Goal: Transaction & Acquisition: Purchase product/service

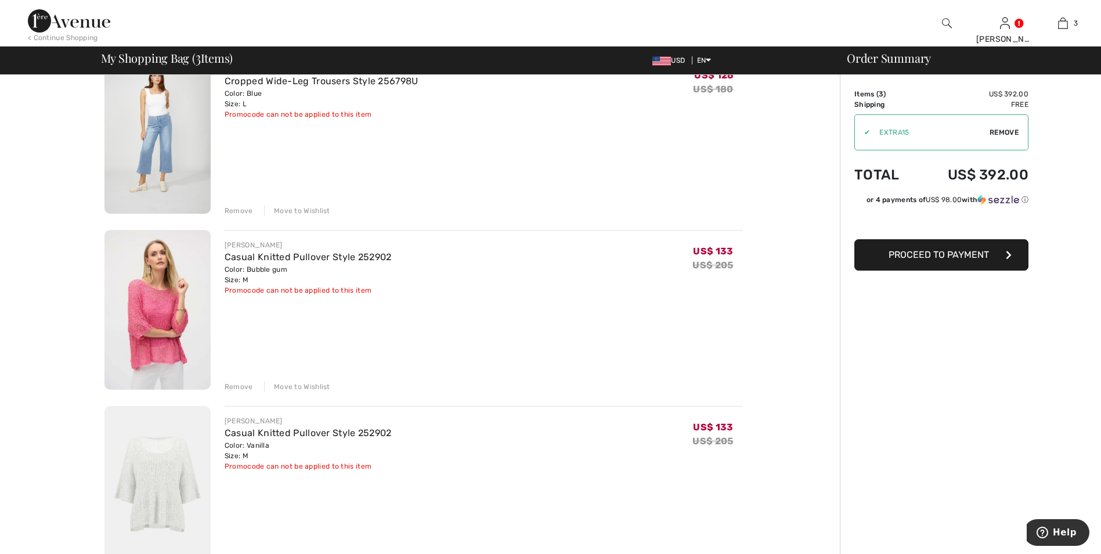
scroll to position [232, 0]
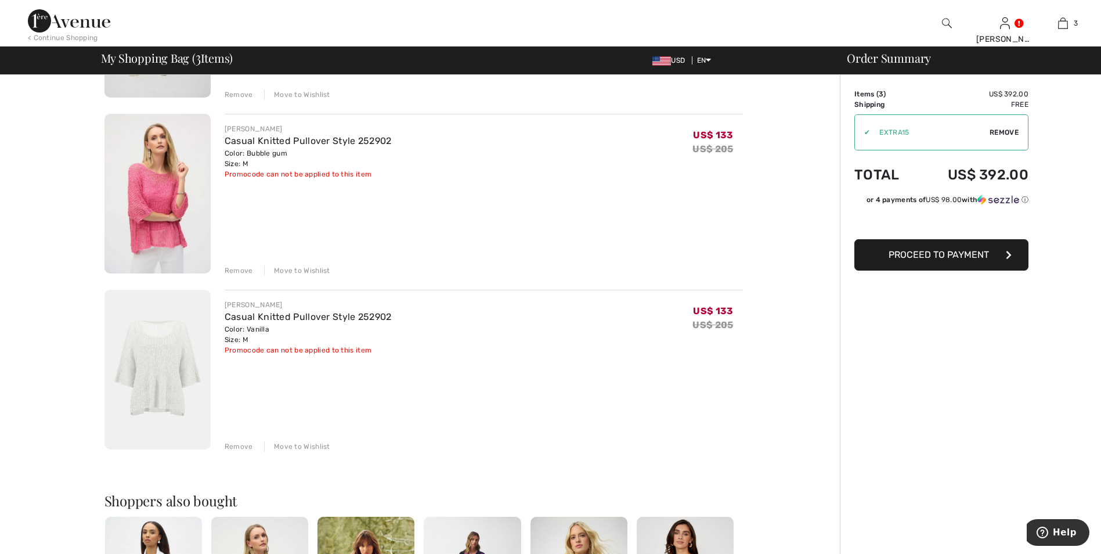
click at [239, 445] on div "Remove" at bounding box center [239, 446] width 28 height 10
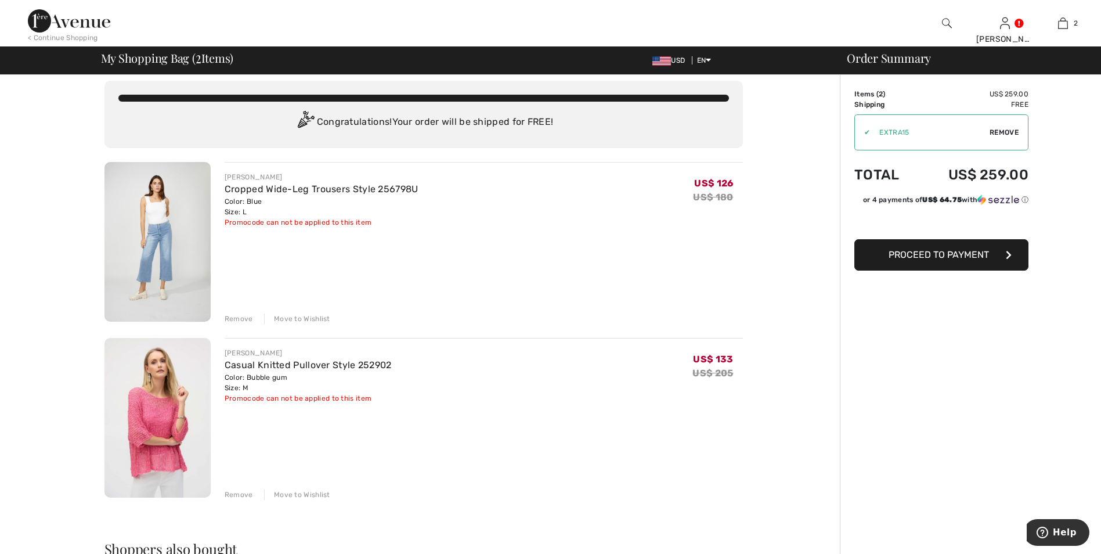
scroll to position [0, 0]
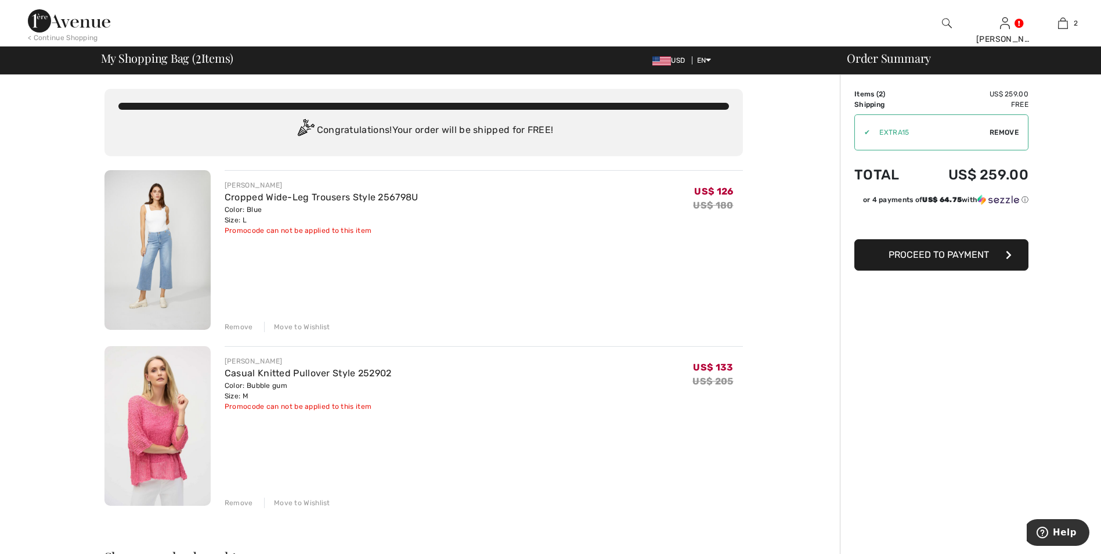
click at [167, 225] on img at bounding box center [158, 250] width 106 height 160
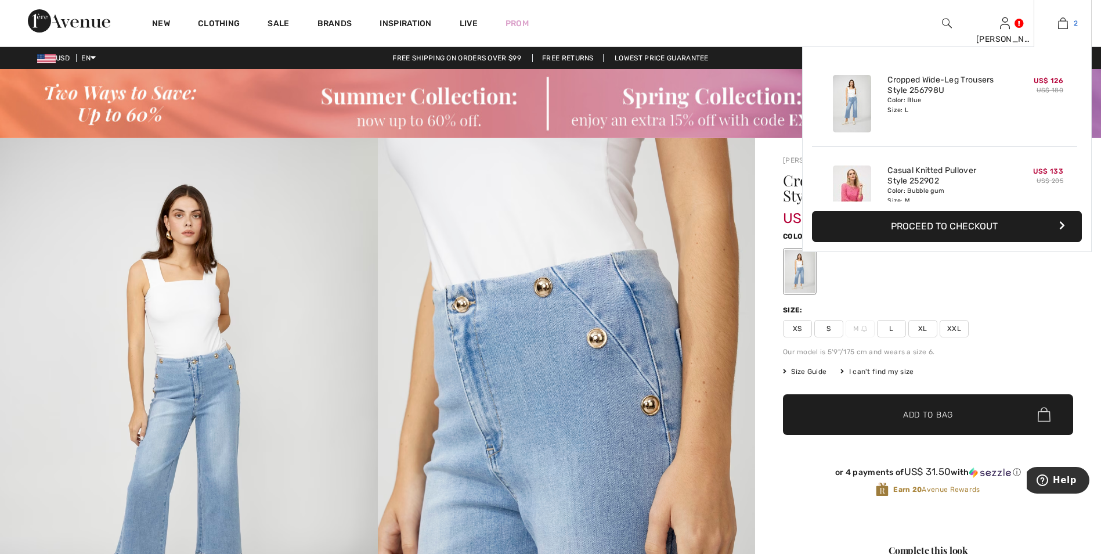
click at [1063, 19] on img at bounding box center [1063, 23] width 10 height 14
click at [923, 168] on link "Casual Knitted Pullover Style 252902" at bounding box center [945, 175] width 114 height 21
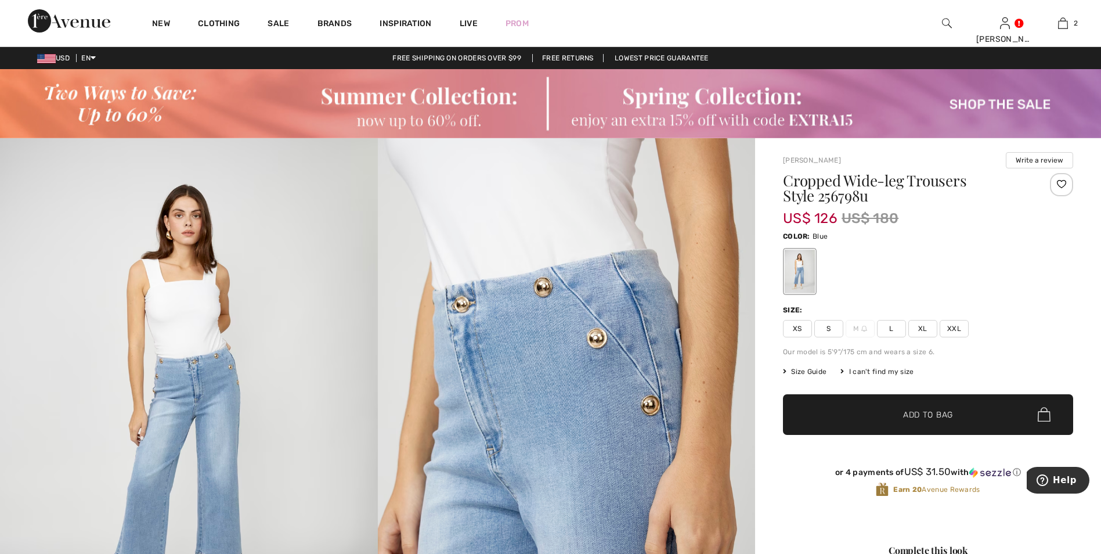
click at [982, 298] on div "Cropped Wide-leg Trousers Style 256798u US$ 126 US$ 180 Color: Blue Size: XS S …" at bounding box center [928, 344] width 290 height 343
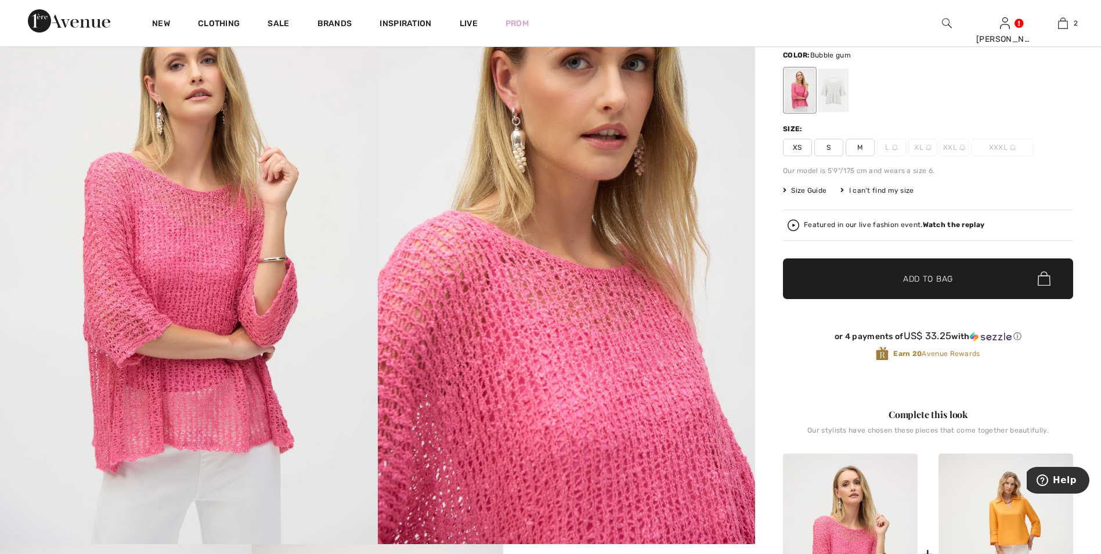
scroll to position [174, 0]
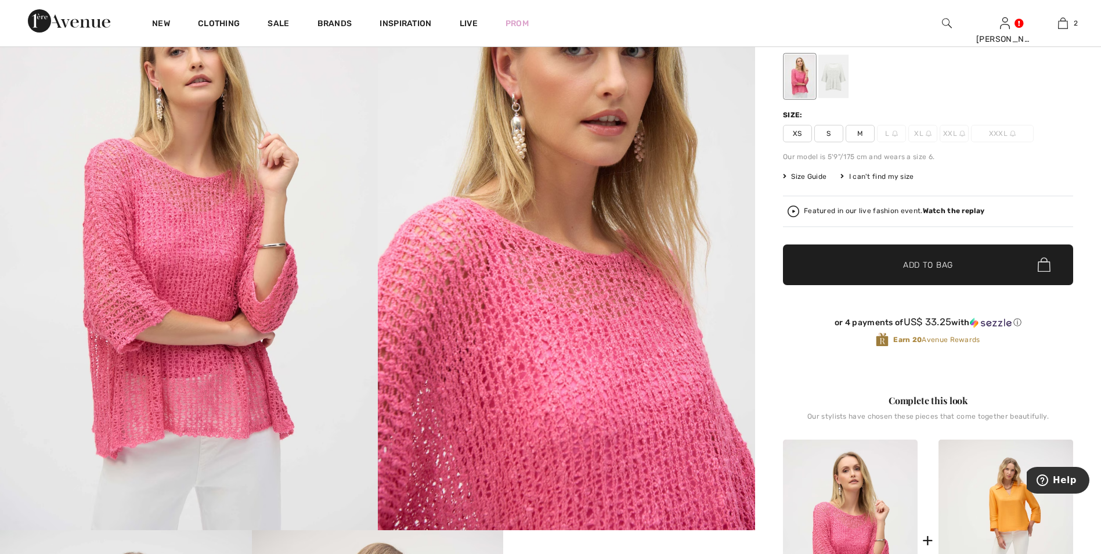
click at [712, 339] on img at bounding box center [567, 247] width 378 height 566
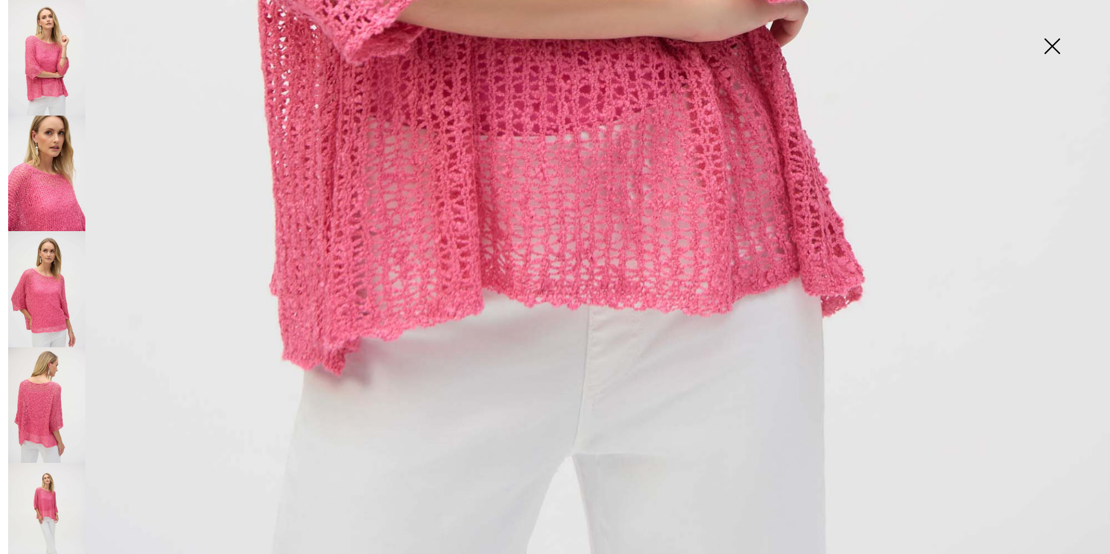
scroll to position [1097, 0]
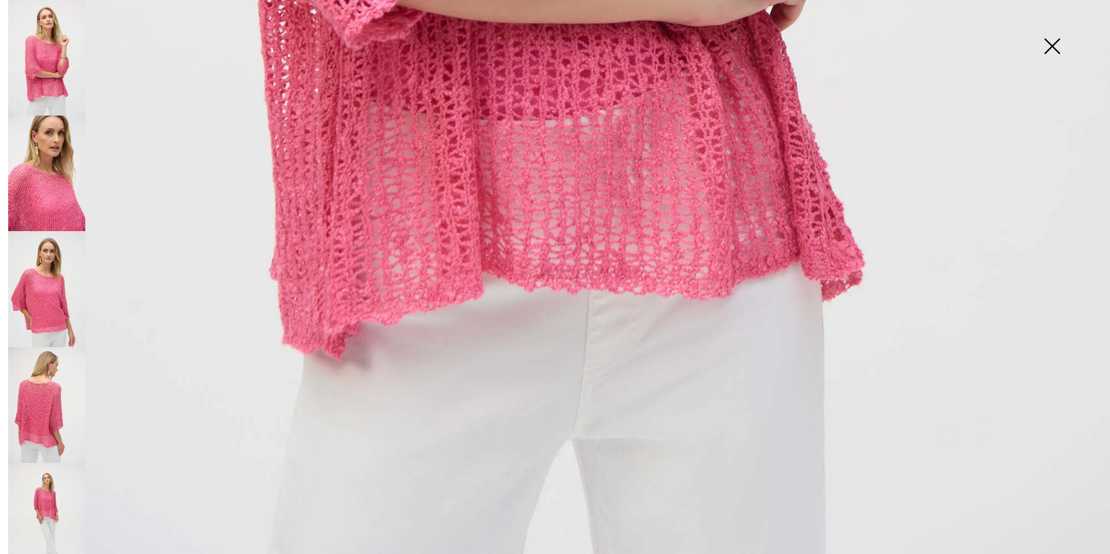
click at [53, 487] on img at bounding box center [46, 521] width 77 height 116
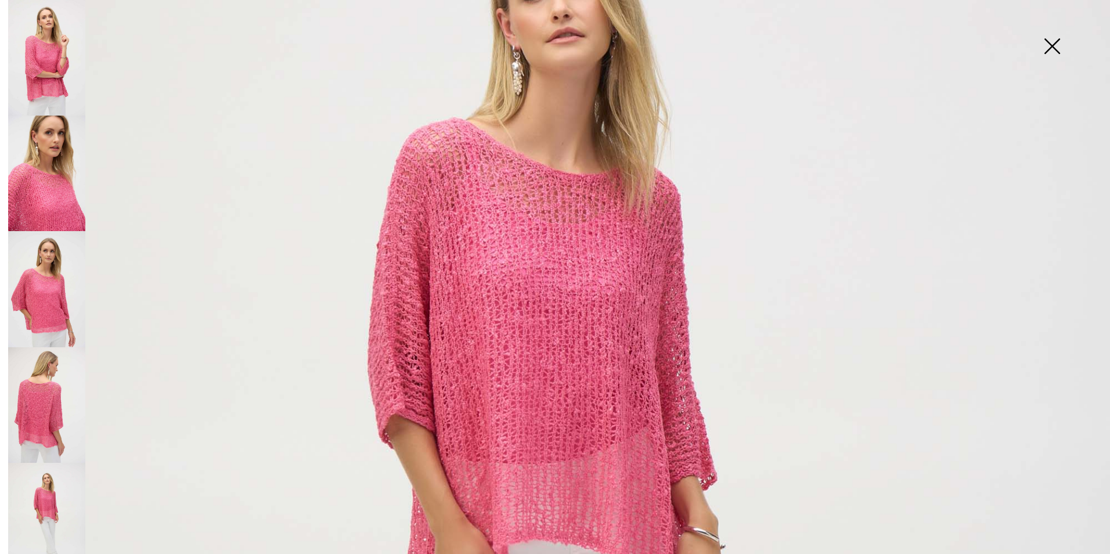
scroll to position [342, 0]
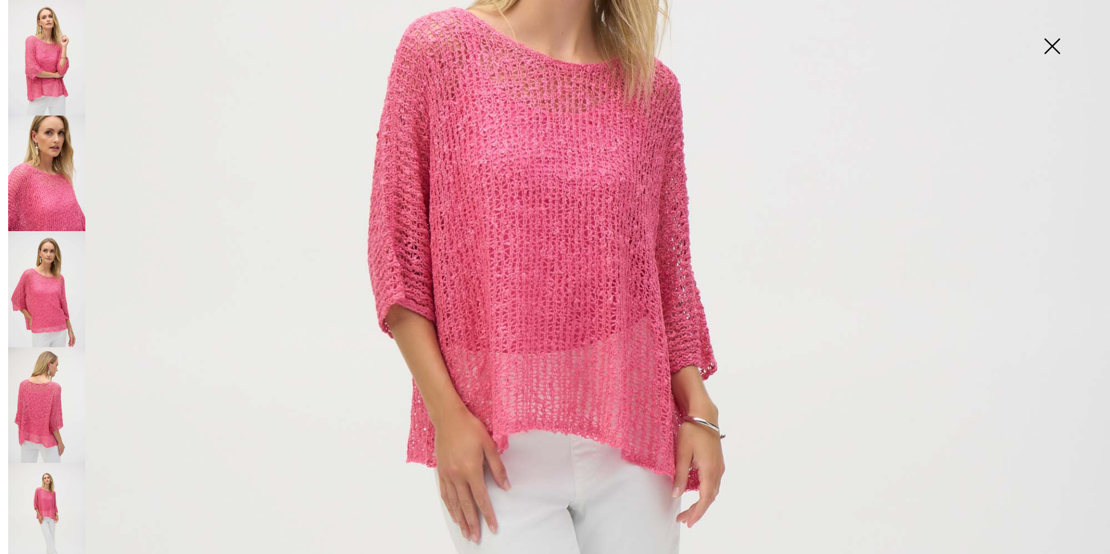
click at [57, 412] on img at bounding box center [46, 405] width 77 height 116
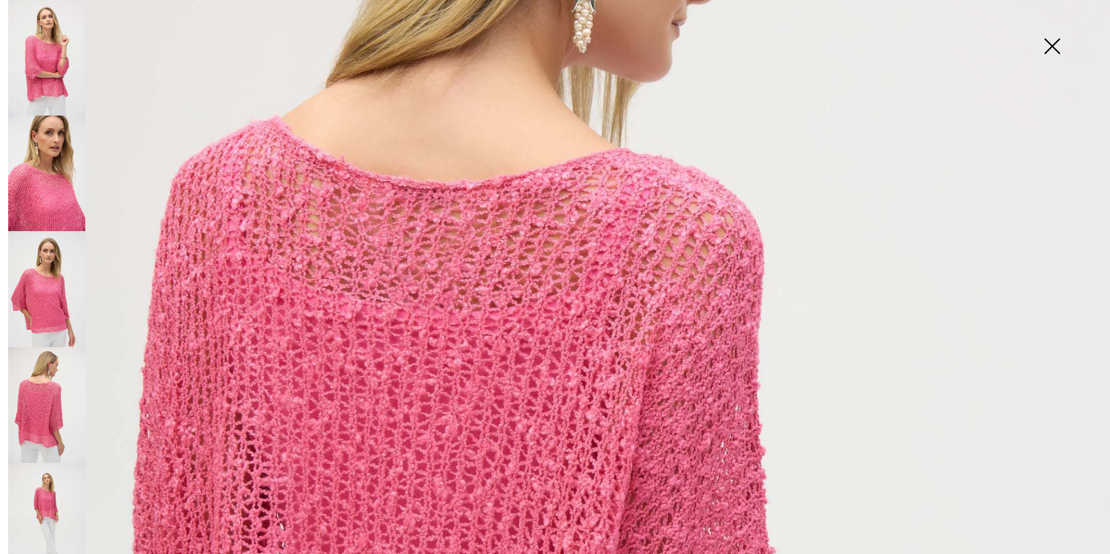
click at [42, 311] on img at bounding box center [46, 289] width 77 height 116
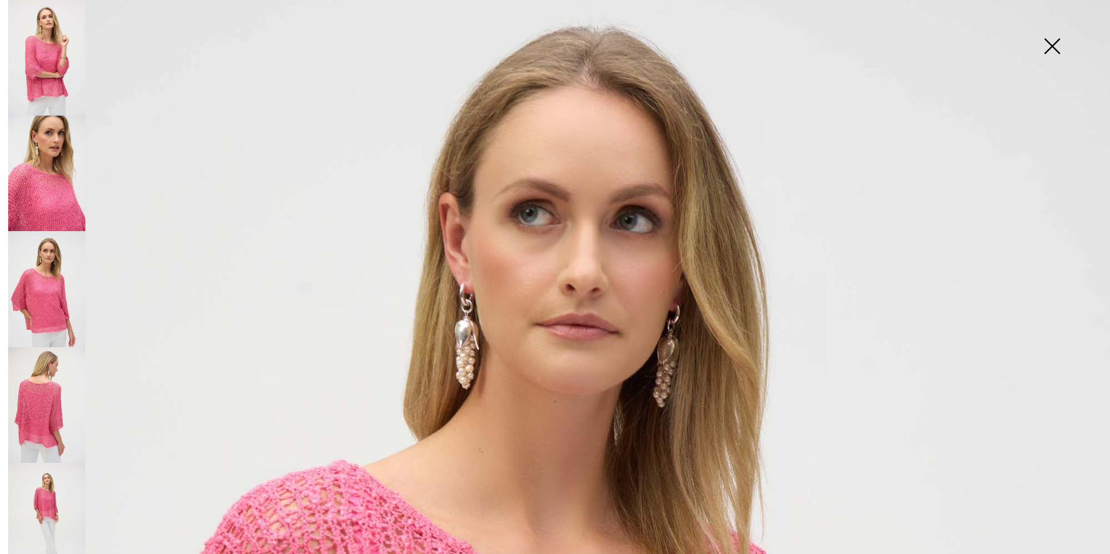
scroll to position [0, 0]
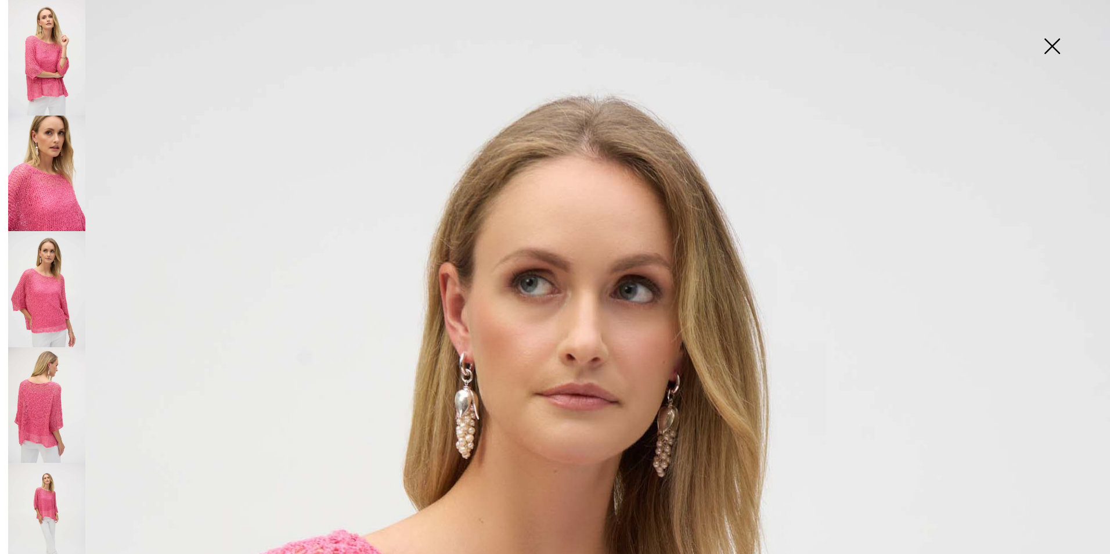
click at [1051, 47] on img at bounding box center [1052, 47] width 58 height 60
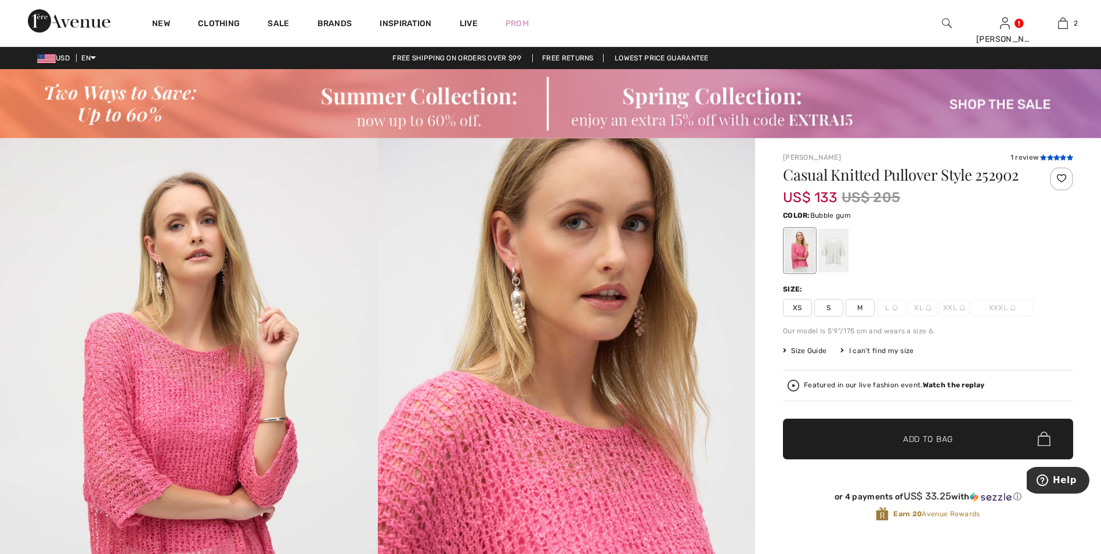
click at [1042, 159] on icon at bounding box center [1043, 157] width 6 height 6
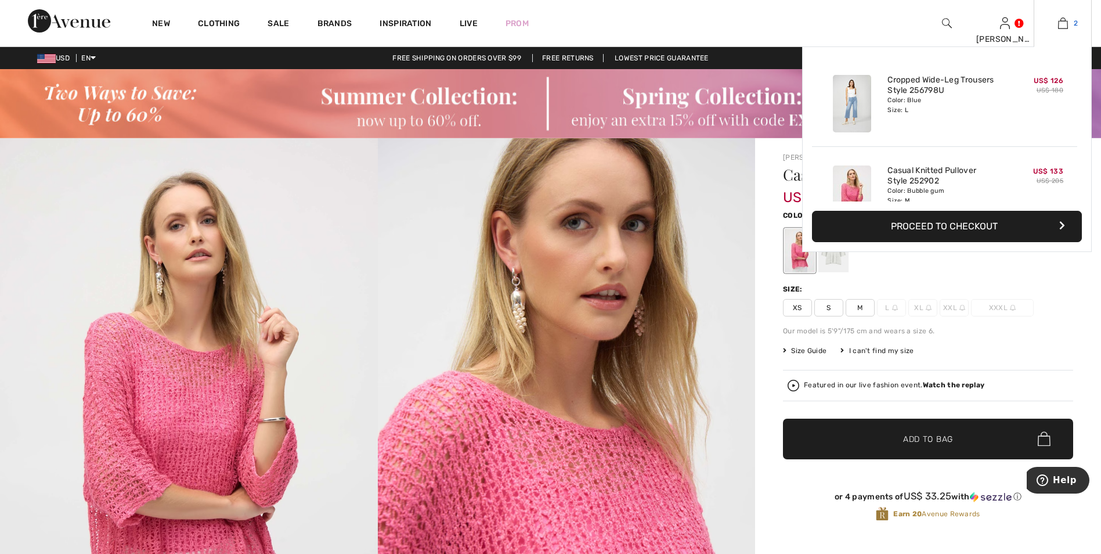
click at [1064, 26] on img at bounding box center [1063, 23] width 10 height 14
